Goal: Information Seeking & Learning: Learn about a topic

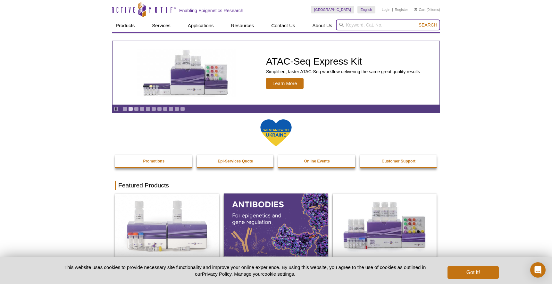
click at [357, 24] on input "search" at bounding box center [388, 25] width 104 height 11
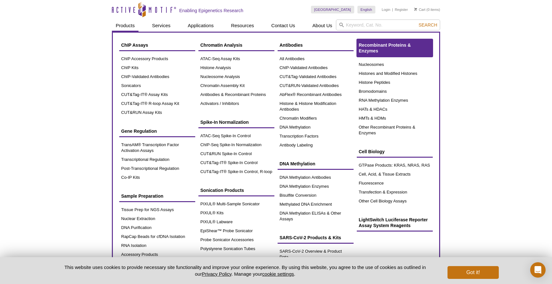
click at [366, 52] on span "Recombinant Proteins & Enzymes" at bounding box center [384, 48] width 52 height 11
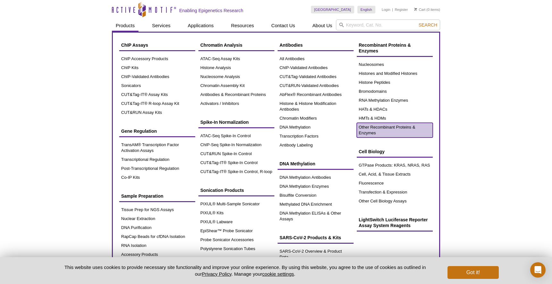
click at [383, 125] on link "Other Recombinant Proteins & Enzymes" at bounding box center [395, 130] width 76 height 15
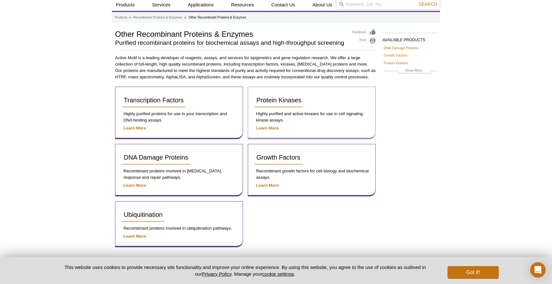
scroll to position [32, 0]
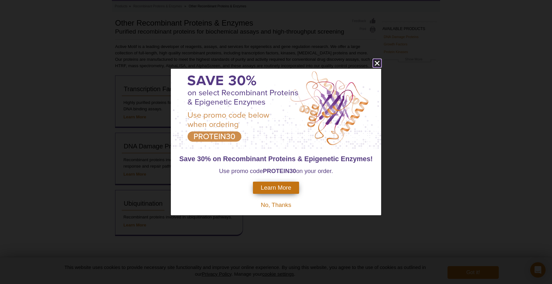
click at [378, 62] on icon "close" at bounding box center [377, 63] width 8 height 8
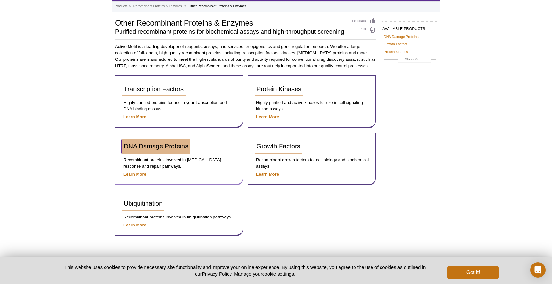
click at [145, 145] on span "DNA Damage Proteins" at bounding box center [156, 146] width 64 height 7
click at [167, 147] on span "DNA Damage Proteins" at bounding box center [156, 146] width 64 height 7
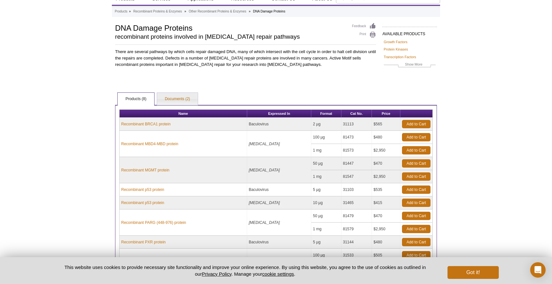
scroll to position [96, 0]
